Goal: Use online tool/utility: Utilize a website feature to perform a specific function

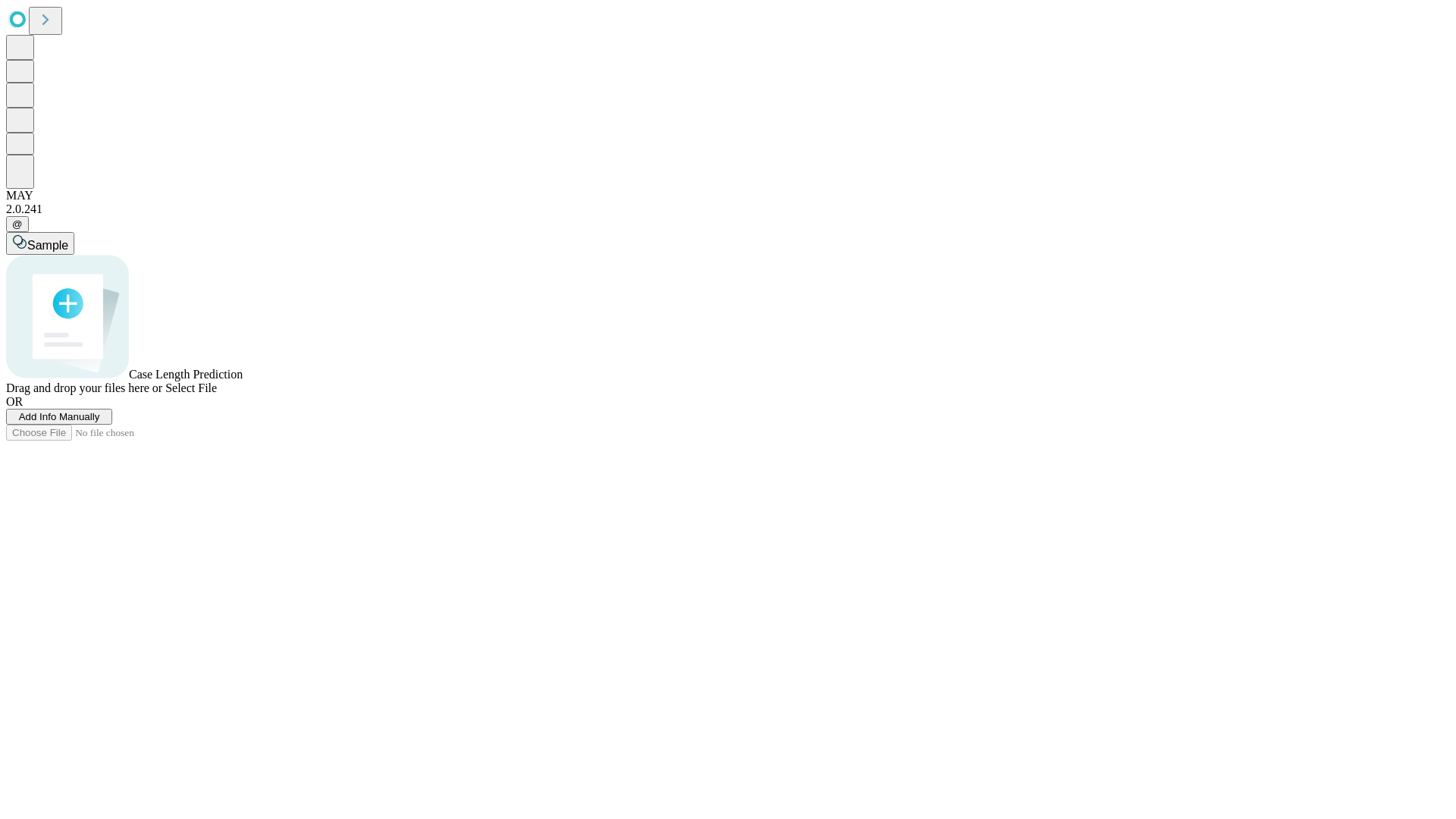
click at [217, 395] on span "Select File" at bounding box center [191, 388] width 51 height 13
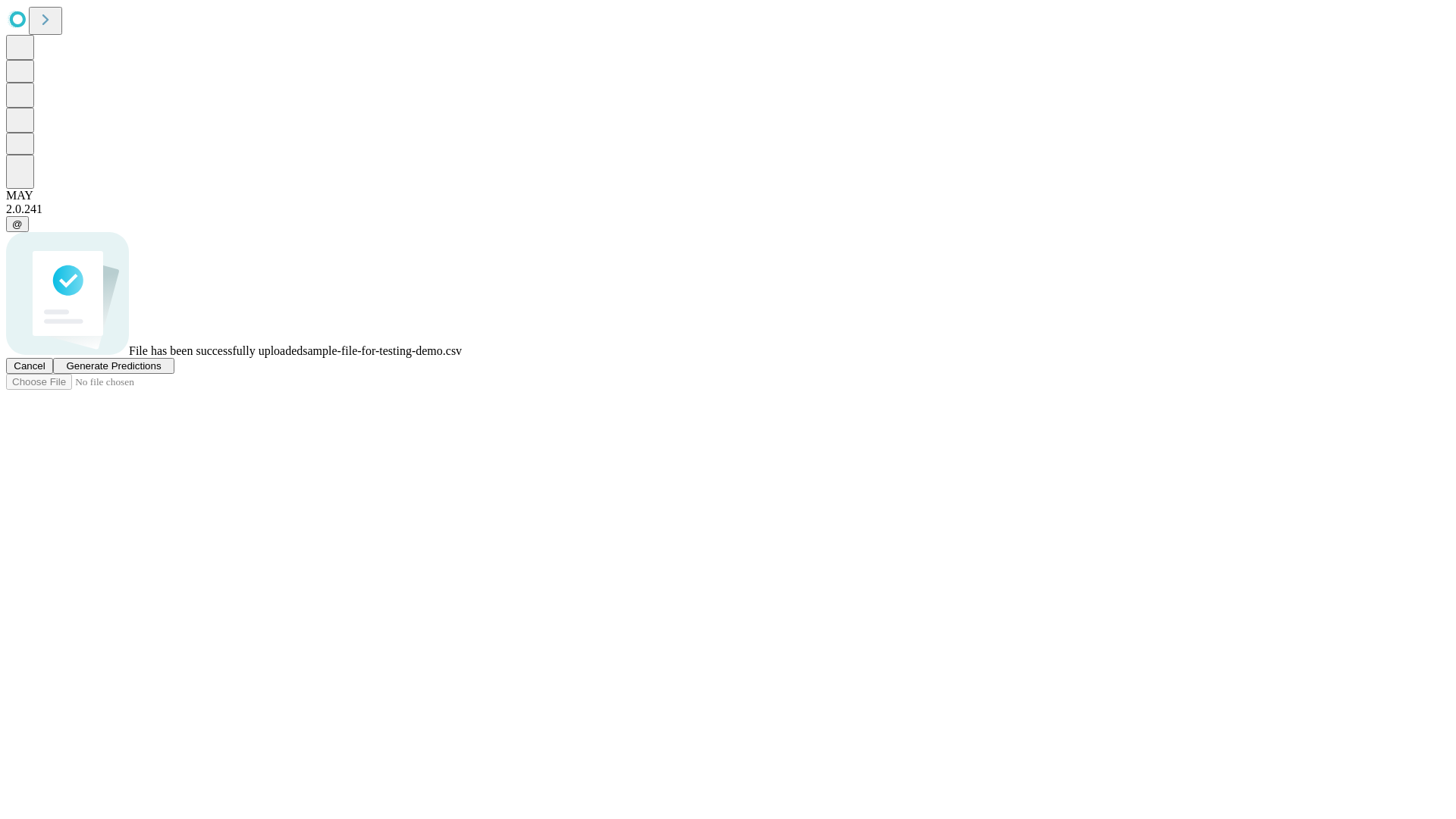
click at [160, 372] on span "Generate Predictions" at bounding box center [114, 366] width 95 height 11
